Goal: Task Accomplishment & Management: Use online tool/utility

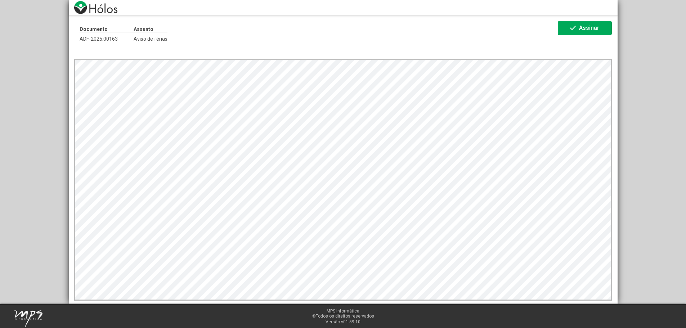
click at [586, 25] on span "Assinar" at bounding box center [589, 27] width 20 height 7
click at [593, 30] on span "Assinar" at bounding box center [589, 27] width 20 height 7
